Goal: Transaction & Acquisition: Subscribe to service/newsletter

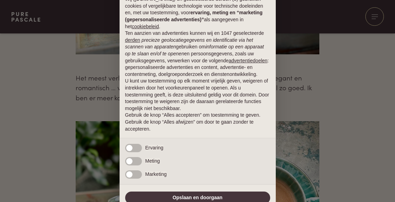
scroll to position [204, 0]
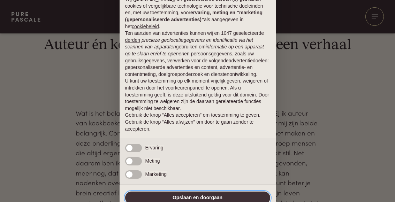
click at [226, 199] on button "Opslaan en doorgaan" at bounding box center [197, 198] width 145 height 13
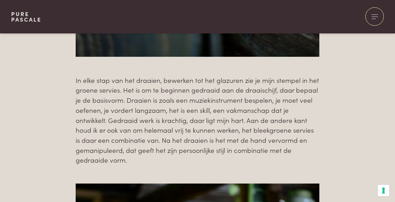
scroll to position [0, 0]
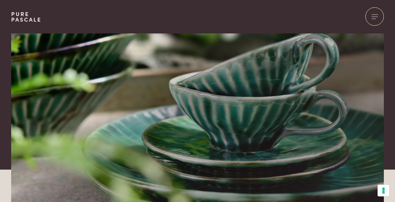
click at [378, 17] on div at bounding box center [375, 16] width 18 height 18
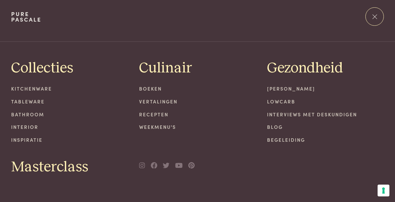
click at [37, 102] on link "Tableware" at bounding box center [69, 101] width 117 height 7
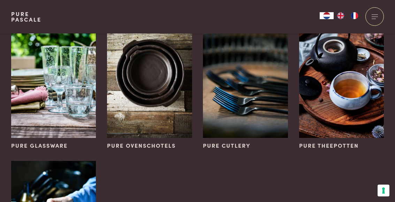
scroll to position [72, 0]
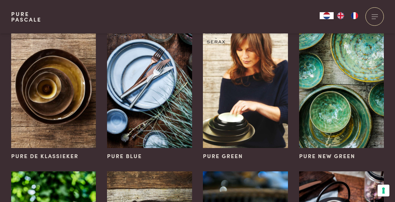
click at [164, 128] on img at bounding box center [149, 84] width 85 height 127
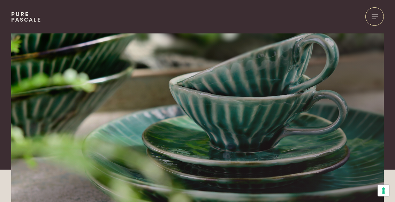
click at [381, 19] on div at bounding box center [375, 16] width 18 height 18
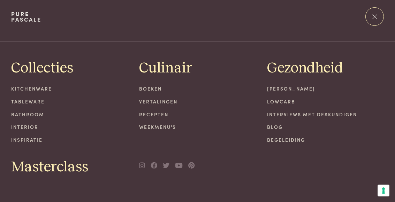
click at [49, 90] on link "Kitchenware" at bounding box center [69, 88] width 117 height 7
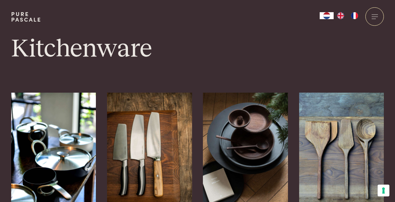
click at [373, 24] on div at bounding box center [375, 16] width 18 height 18
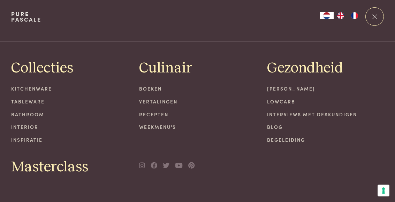
click at [36, 102] on link "Tableware" at bounding box center [69, 101] width 117 height 7
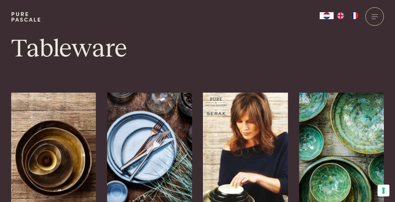
scroll to position [49, 0]
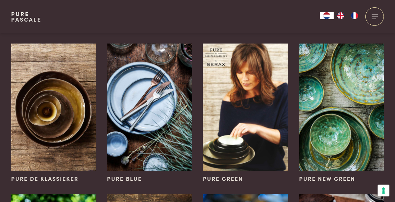
click at [257, 115] on img at bounding box center [245, 107] width 85 height 127
click at [352, 121] on img at bounding box center [341, 107] width 85 height 127
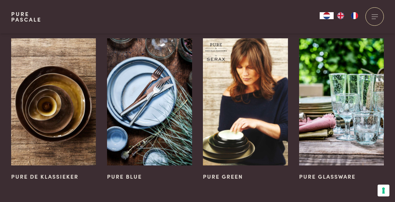
scroll to position [522, 0]
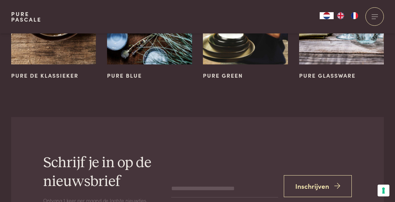
click at [331, 176] on button "Inschrijven" at bounding box center [318, 187] width 68 height 22
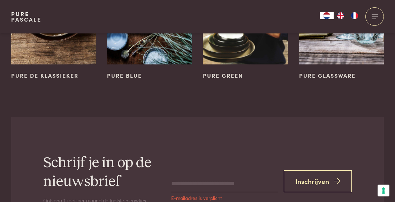
click at [214, 176] on input "email" at bounding box center [224, 184] width 107 height 17
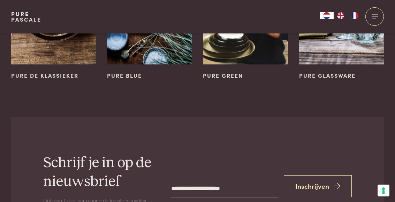
type input "**********"
click at [324, 176] on button "Inschrijven" at bounding box center [318, 187] width 68 height 22
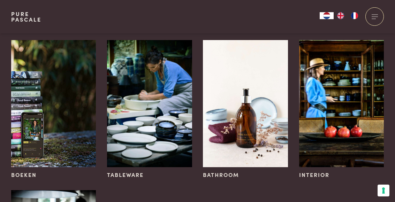
scroll to position [149, 0]
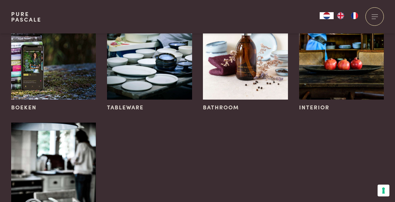
click at [256, 58] on img at bounding box center [245, 35] width 85 height 127
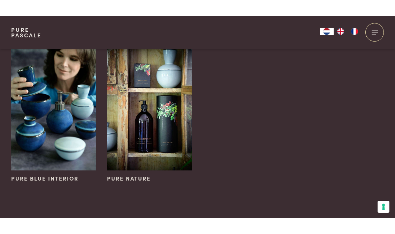
scroll to position [69, 0]
